Goal: Complete application form

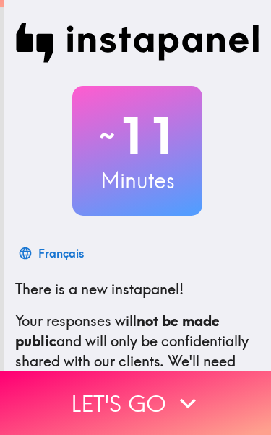
click at [152, 398] on button "Let's go" at bounding box center [135, 403] width 271 height 64
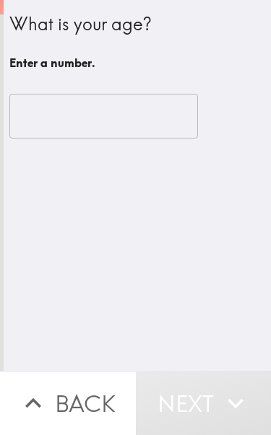
click at [128, 113] on input "number" at bounding box center [103, 116] width 188 height 45
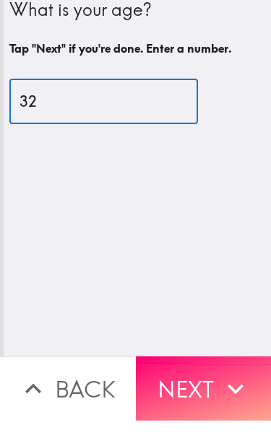
type input "32"
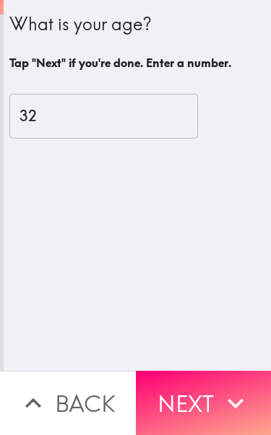
click at [216, 392] on button "Next" at bounding box center [204, 403] width 136 height 64
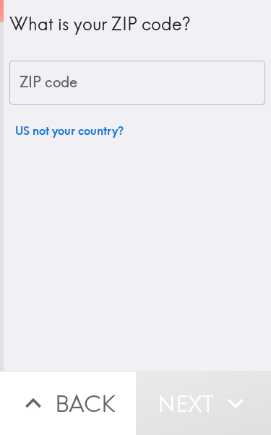
click at [166, 92] on input "ZIP code" at bounding box center [136, 83] width 255 height 45
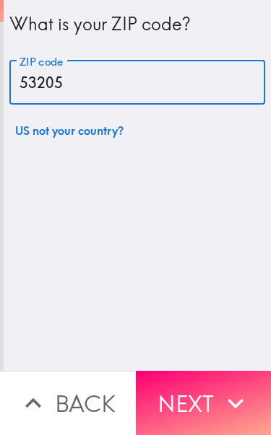
type input "53205"
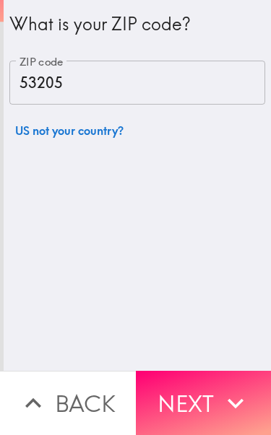
click at [241, 398] on icon "button" at bounding box center [235, 403] width 32 height 32
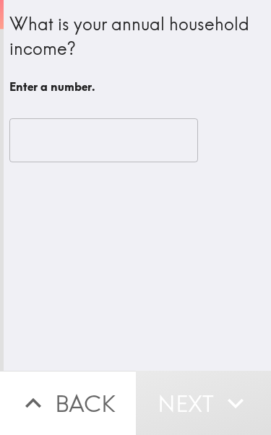
click at [145, 143] on input "number" at bounding box center [103, 140] width 188 height 45
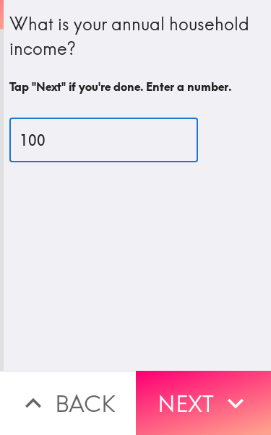
type input "100"
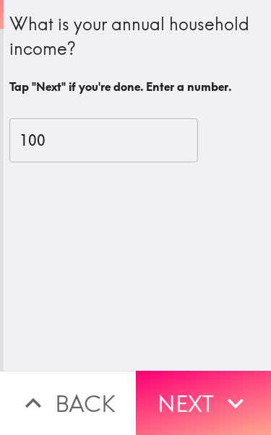
click at [238, 398] on icon "button" at bounding box center [235, 403] width 32 height 32
